Goal: Task Accomplishment & Management: Use online tool/utility

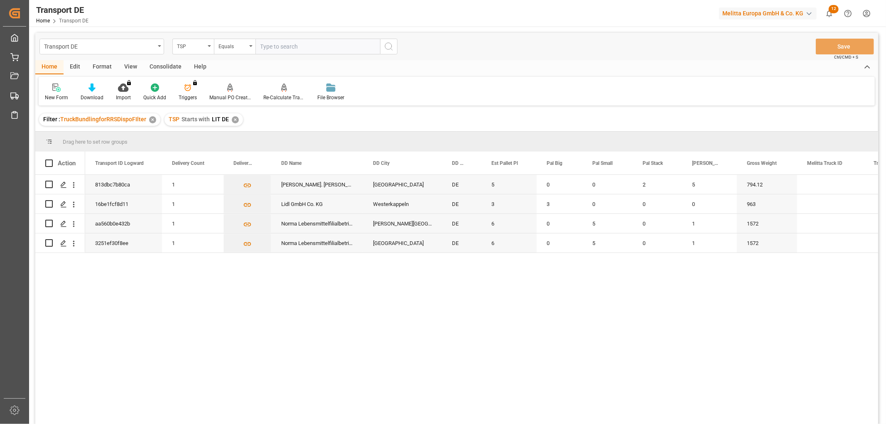
click at [156, 66] on div "Consolidate" at bounding box center [165, 67] width 44 height 14
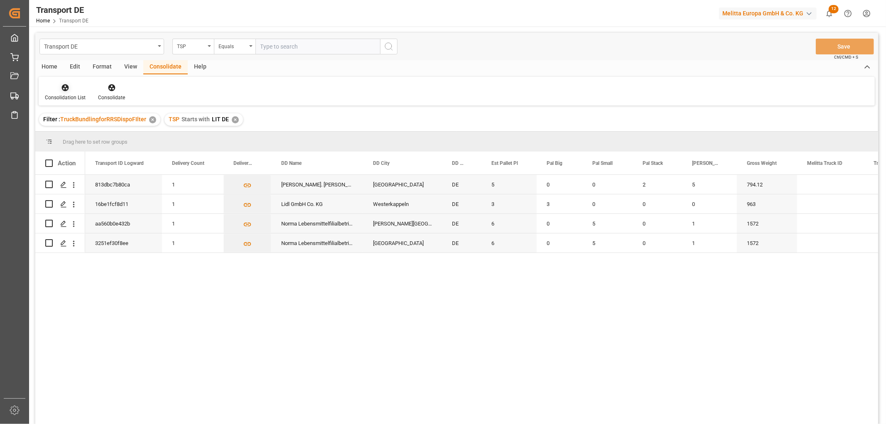
click at [65, 88] on icon at bounding box center [65, 87] width 7 height 7
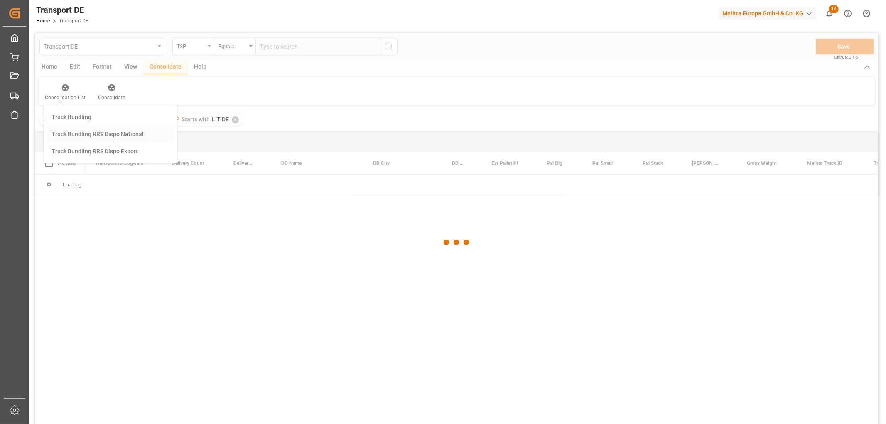
click at [86, 132] on div "Transport DE TSP Equals Save Ctrl/CMD + S Home Edit Format View Consolidate Hel…" at bounding box center [456, 239] width 843 height 413
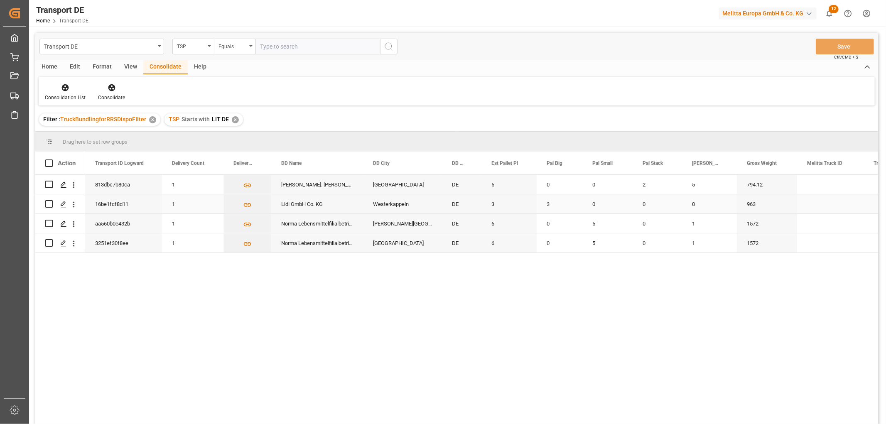
click at [50, 202] on input "Press Space to toggle row selection (unchecked)" at bounding box center [48, 203] width 7 height 7
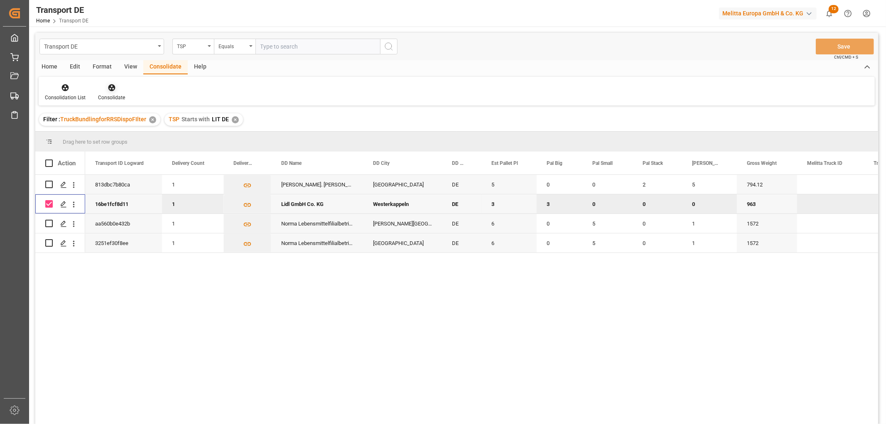
click at [113, 88] on icon at bounding box center [112, 87] width 8 height 8
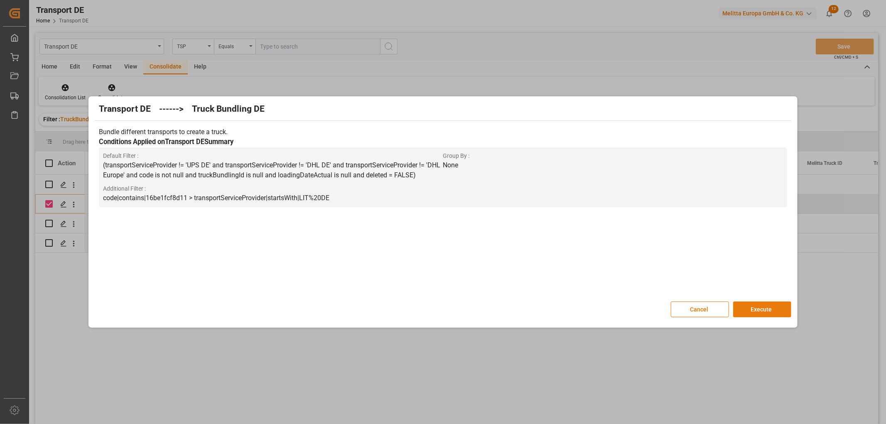
click at [763, 308] on button "Execute" at bounding box center [762, 309] width 58 height 16
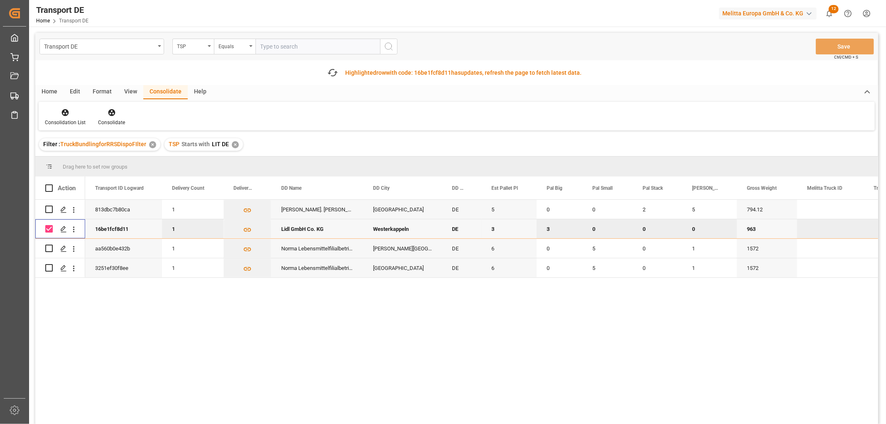
click at [49, 228] on input "Press Space to toggle row selection (checked)" at bounding box center [48, 228] width 7 height 7
checkbox input "false"
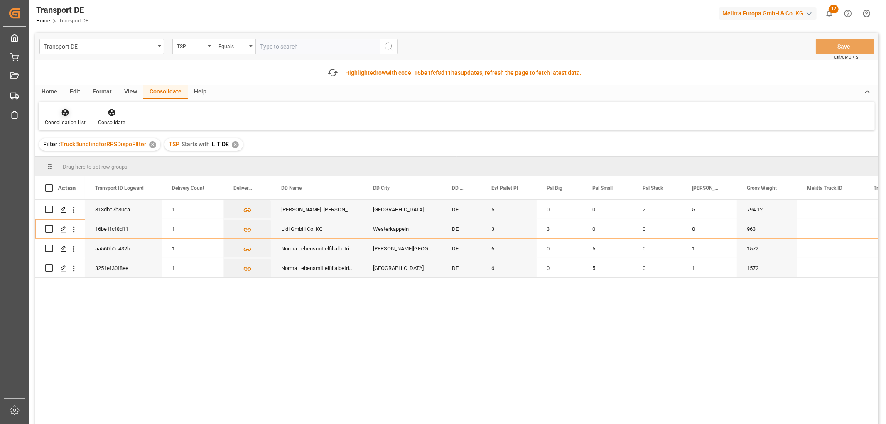
click at [64, 114] on icon at bounding box center [65, 112] width 7 height 7
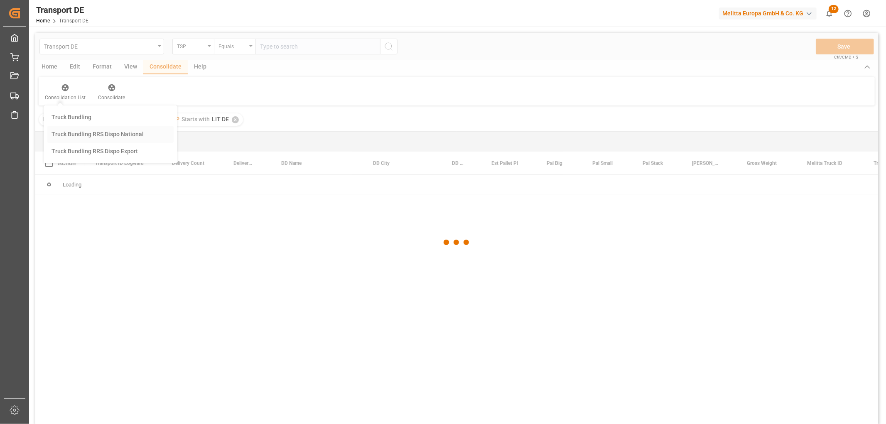
click at [69, 157] on div "Transport DE TSP Equals Save Ctrl/CMD + S Home Edit Format View Consolidate Hel…" at bounding box center [456, 239] width 843 height 413
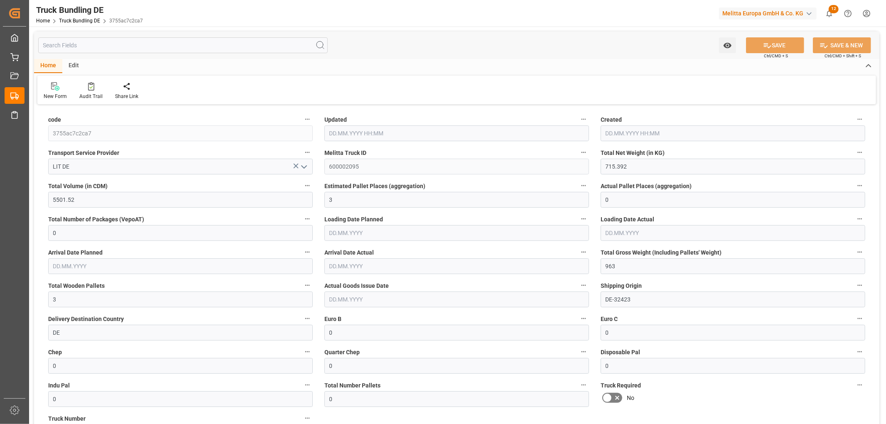
type input "28.08.2025 12:10"
type input "01.09.2025"
type input "03.09.2025"
type input "28.08.2025"
